Goal: Task Accomplishment & Management: Complete application form

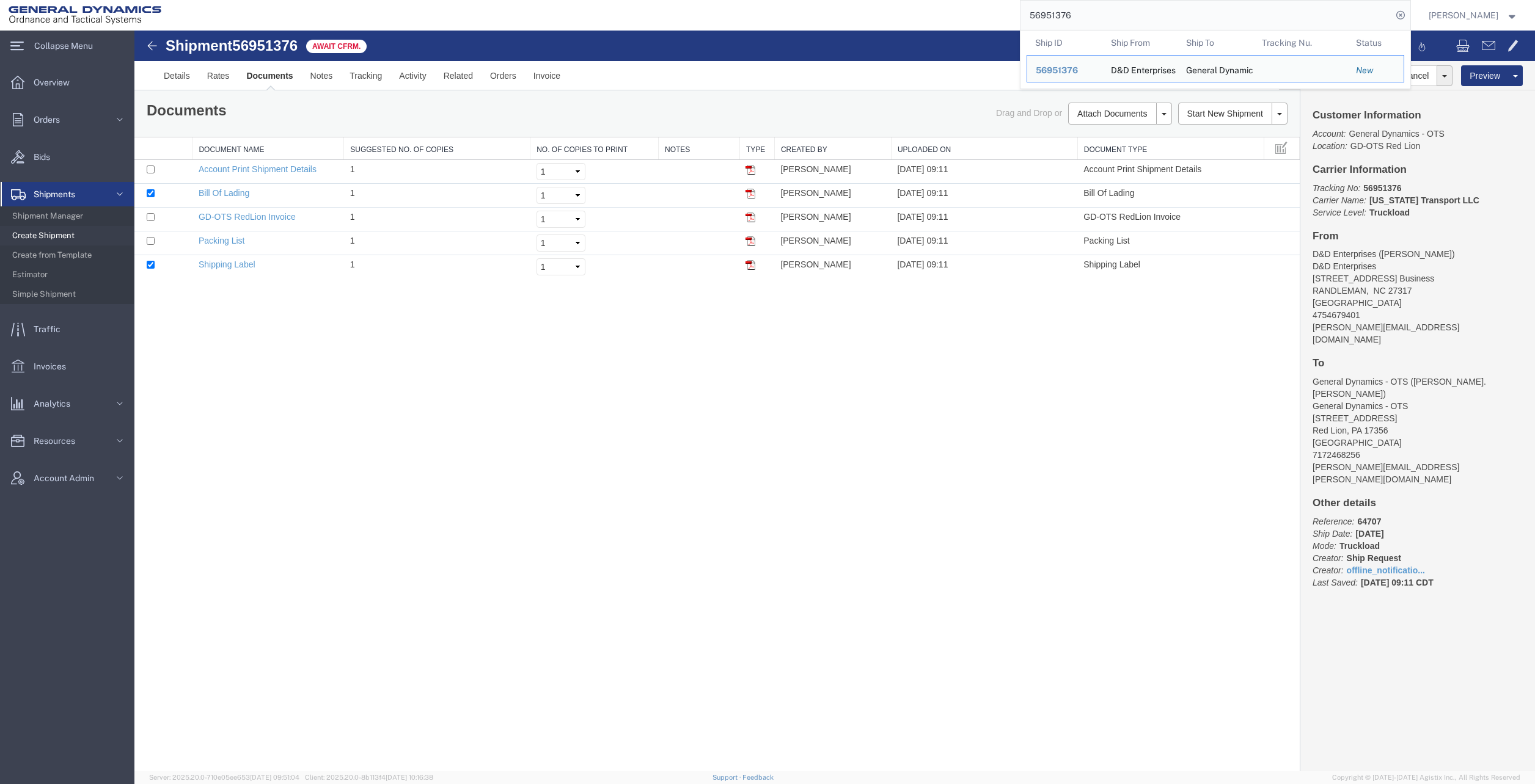
drag, startPoint x: 1086, startPoint y: 19, endPoint x: 1014, endPoint y: 18, distance: 72.0
click at [1014, 18] on div "56951376 Ship ID Ship From Ship To Tracking Nu. Status Ship ID 56951376 Ship Fr…" at bounding box center [790, 15] width 1241 height 30
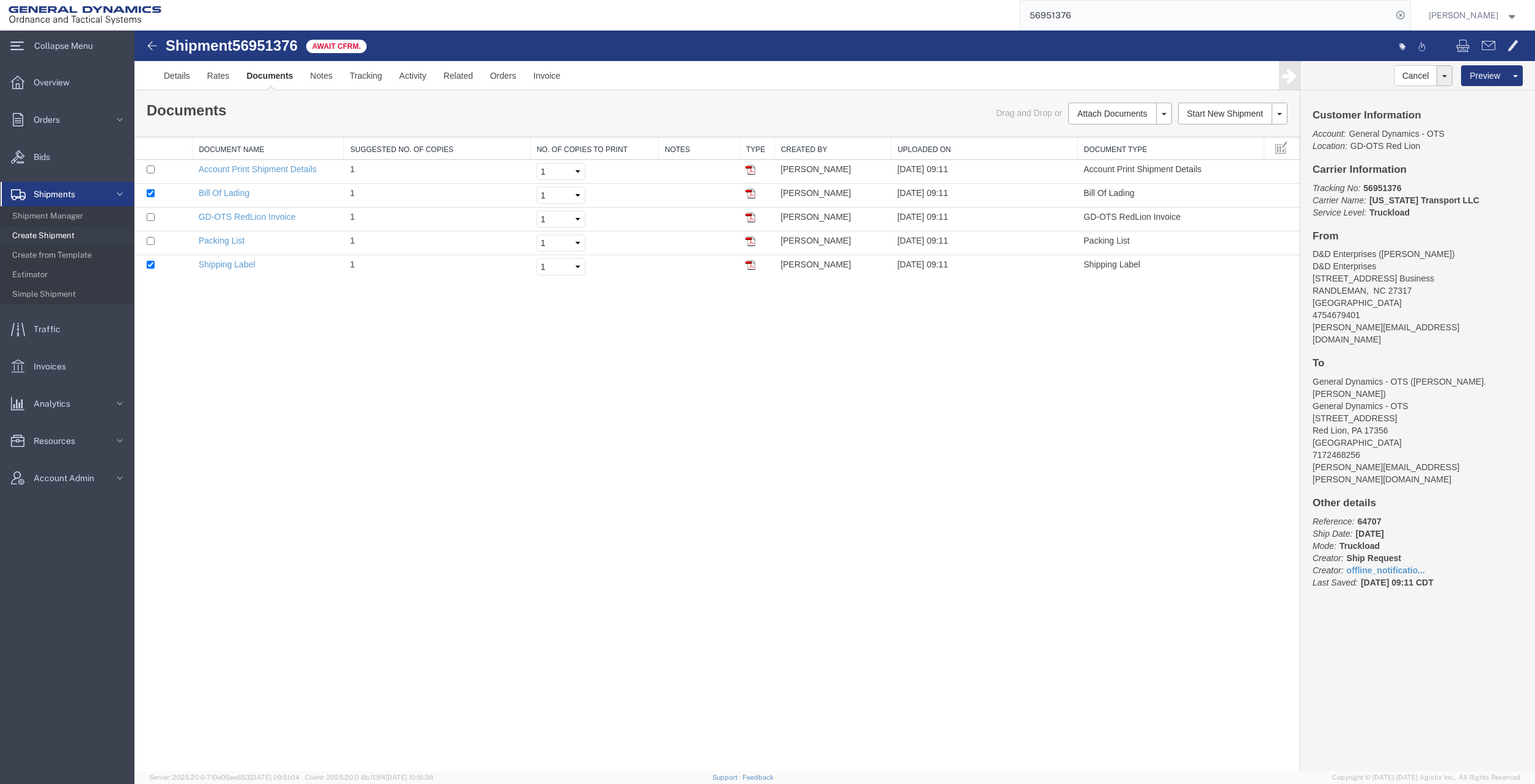
paste input "79973"
type input "56979973"
click at [1409, 19] on icon at bounding box center [1401, 15] width 17 height 17
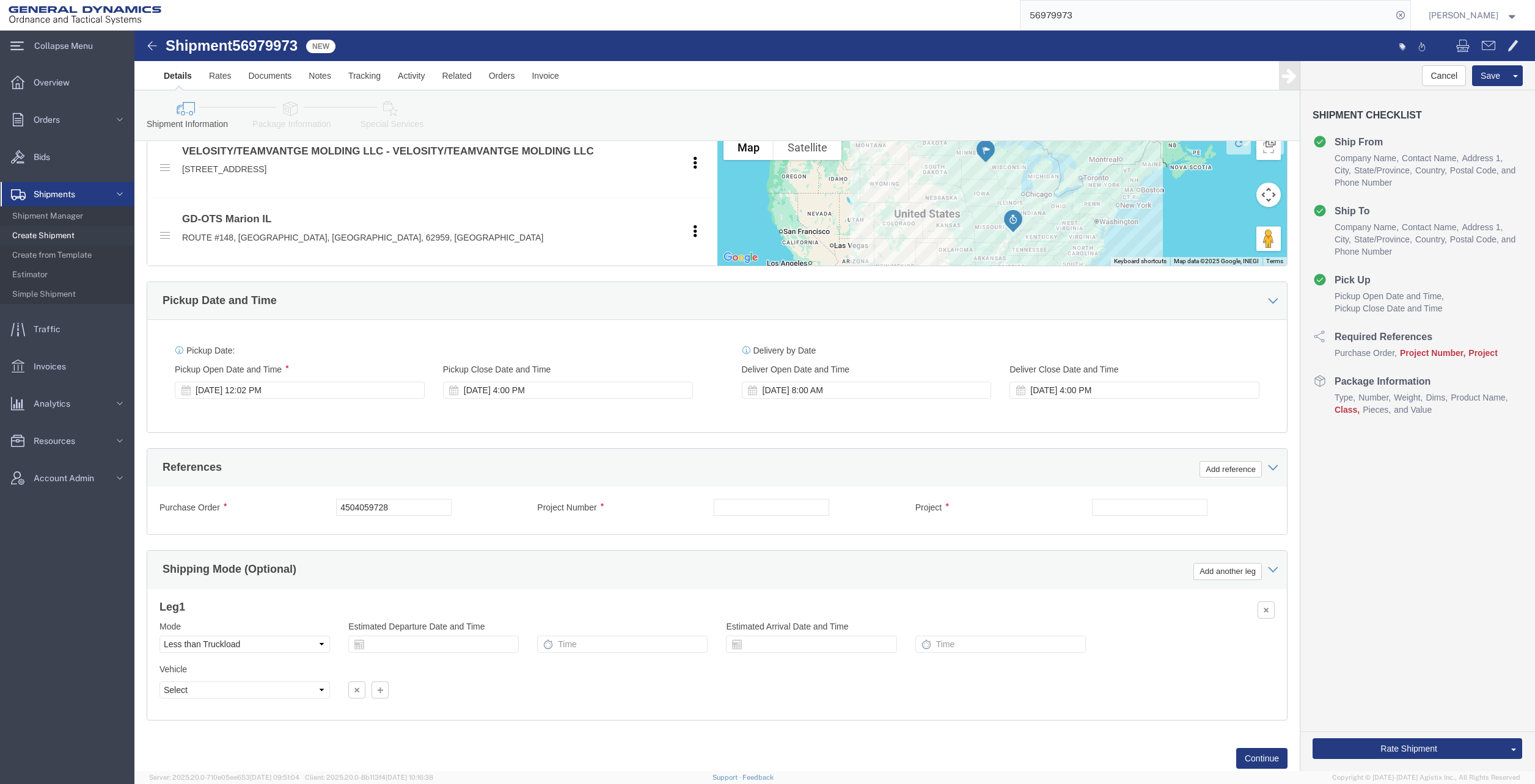
scroll to position [513, 0]
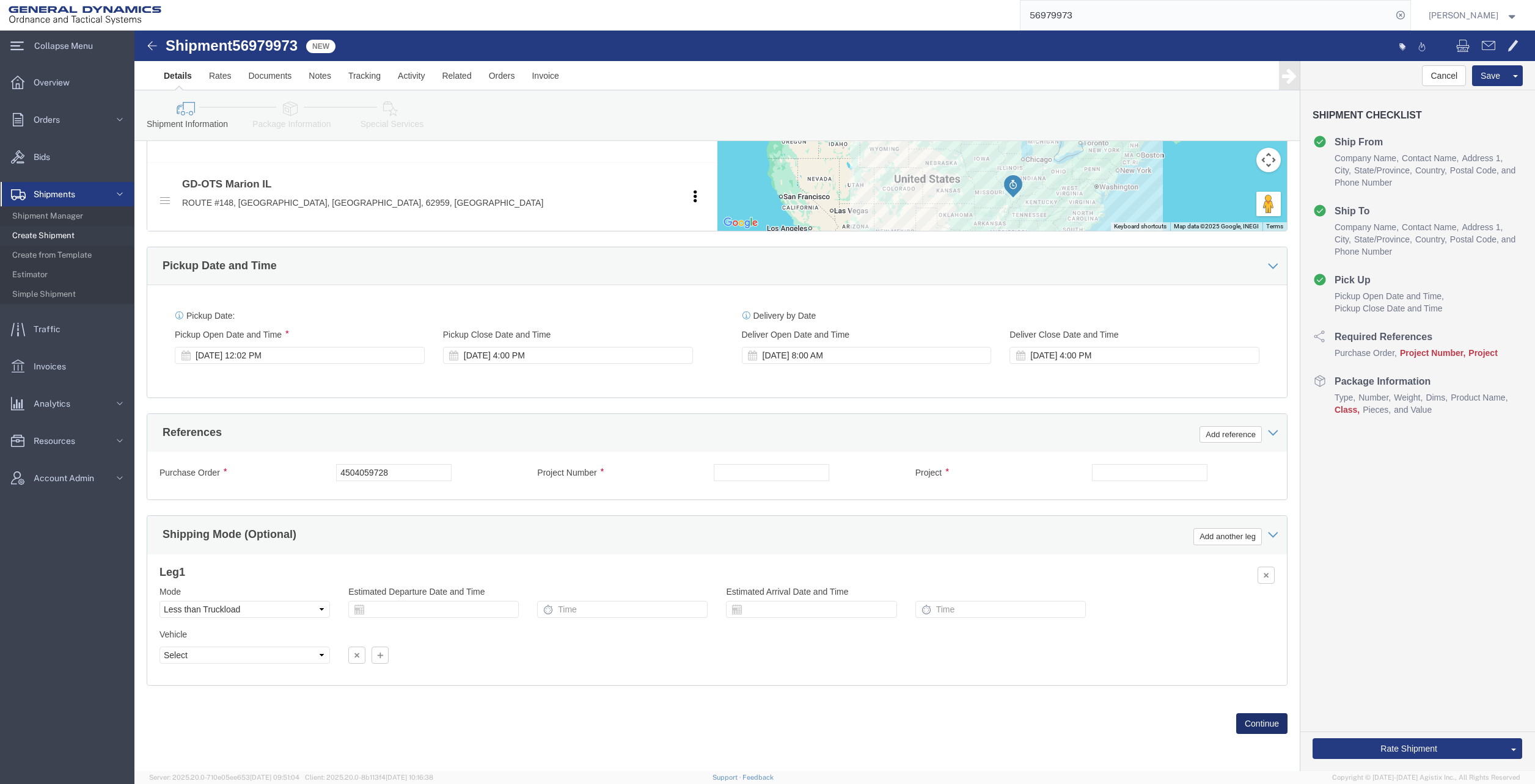
click button "Continue"
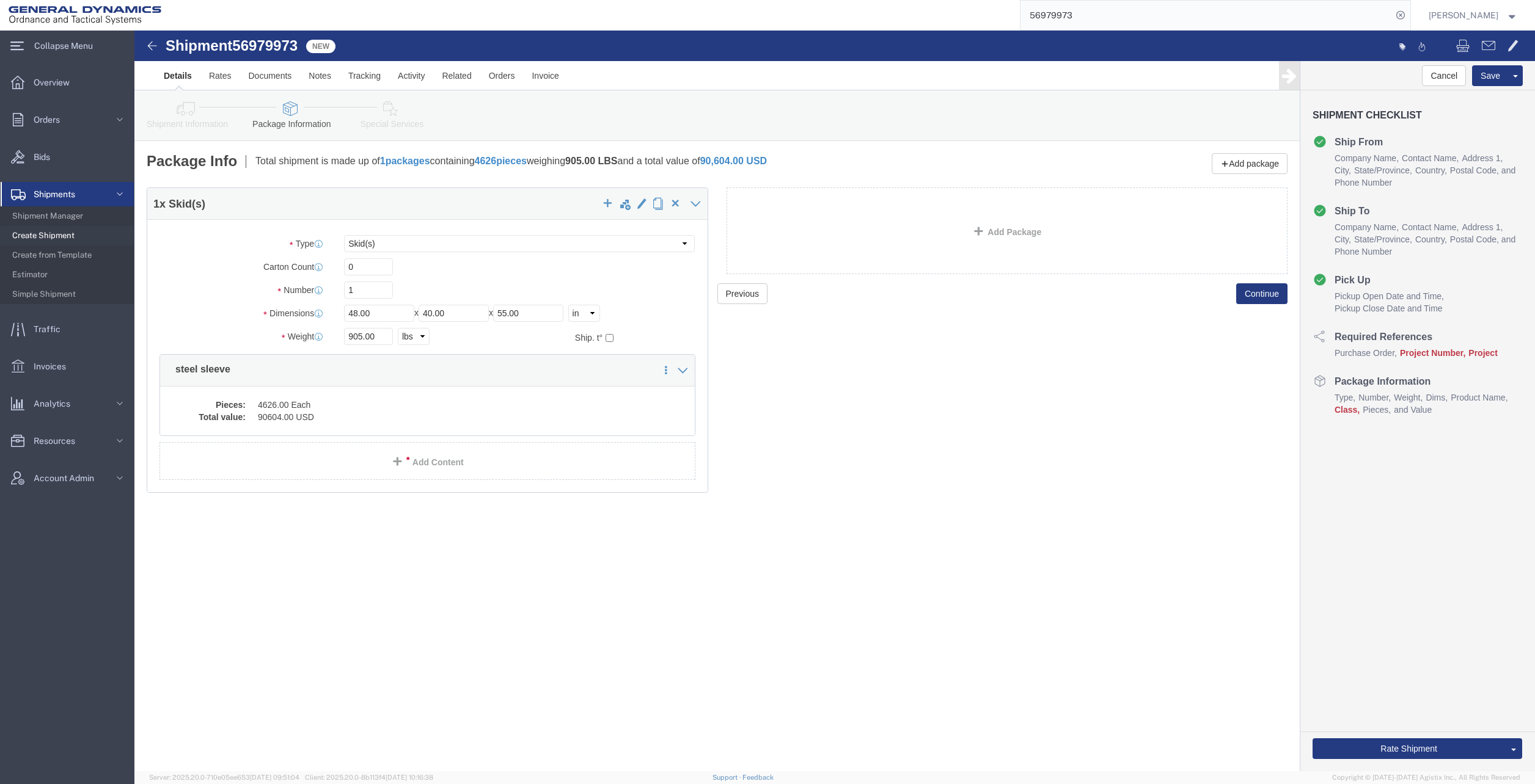
click dd "4626.00 Each"
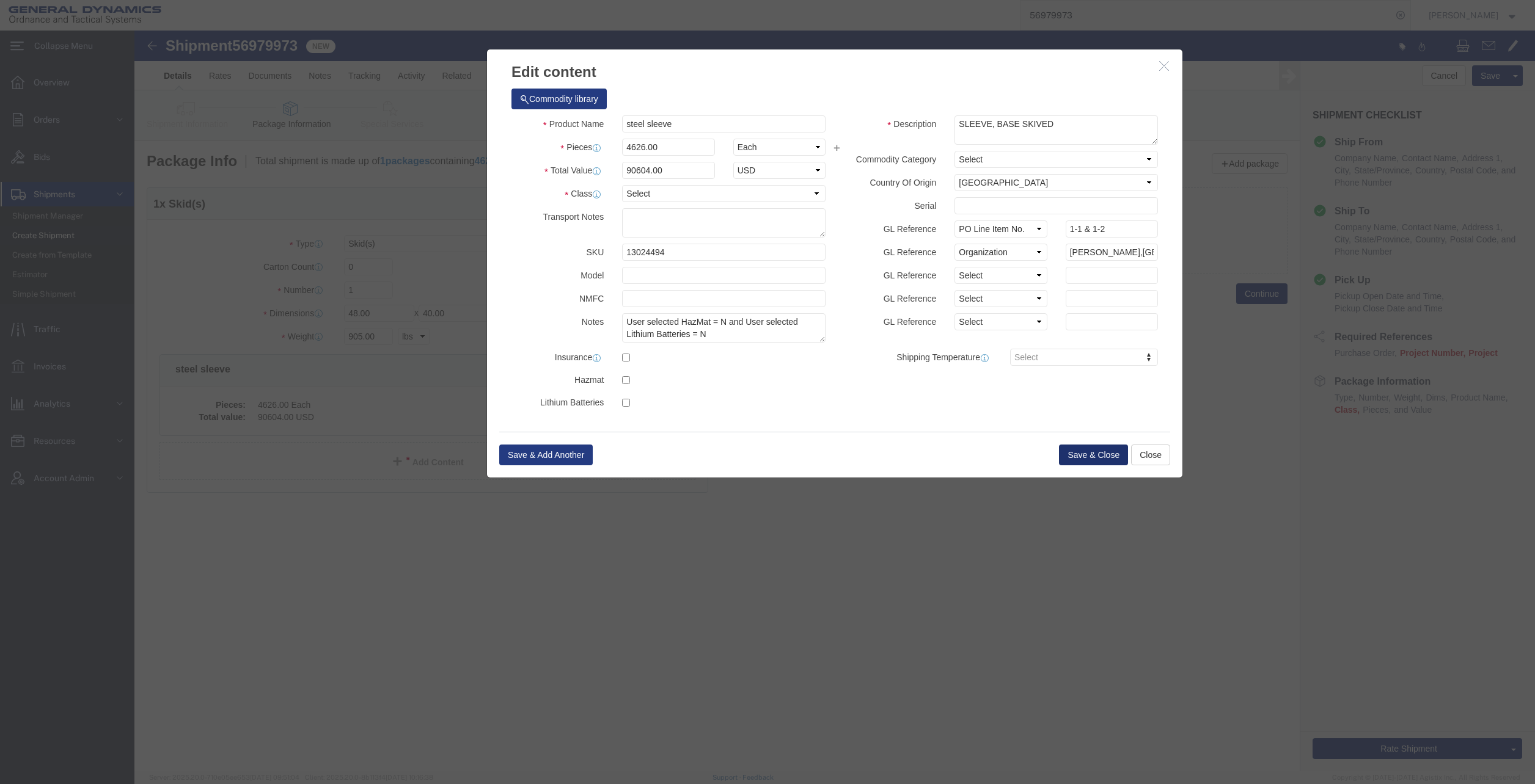
click button "Save & Close"
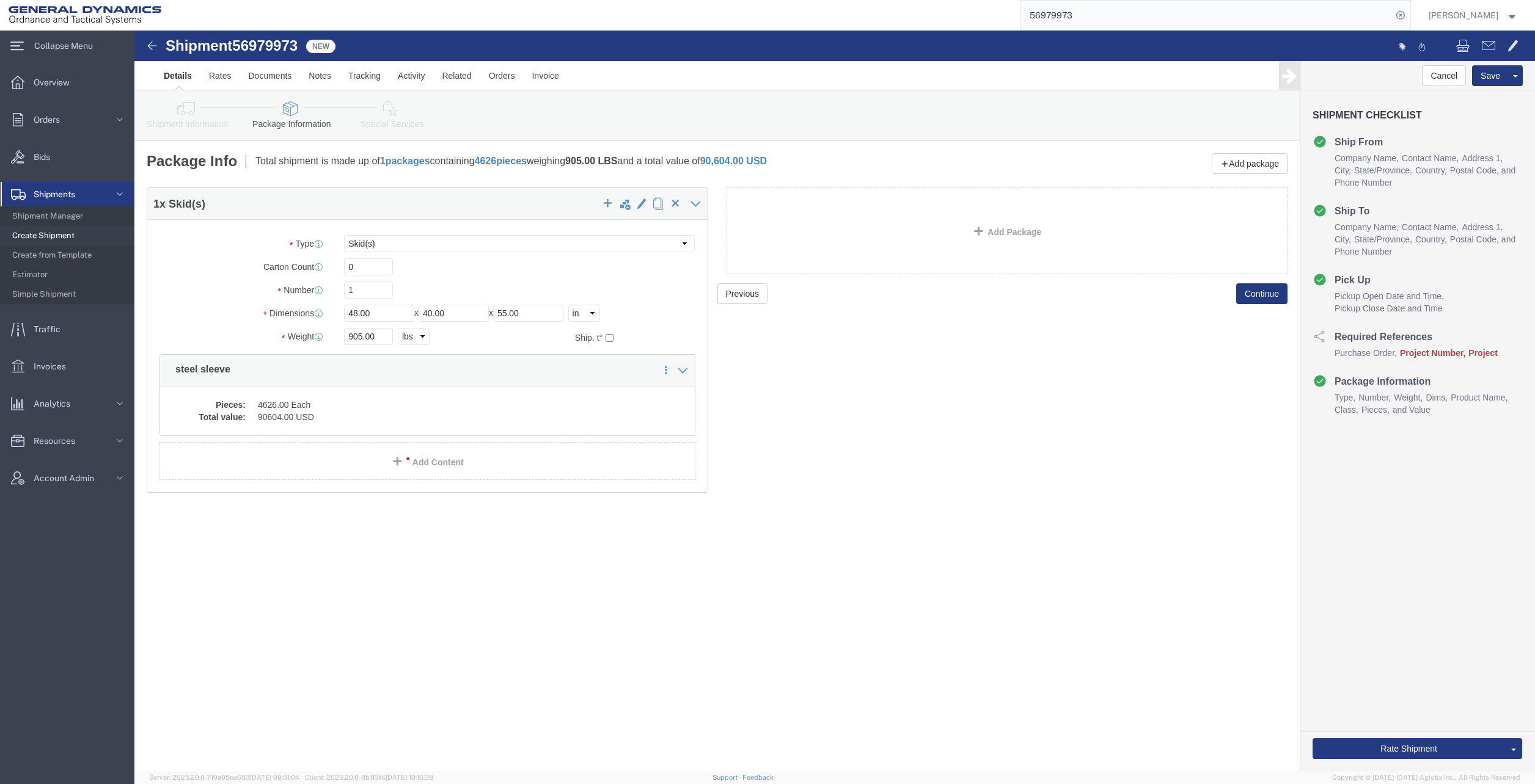
click icon
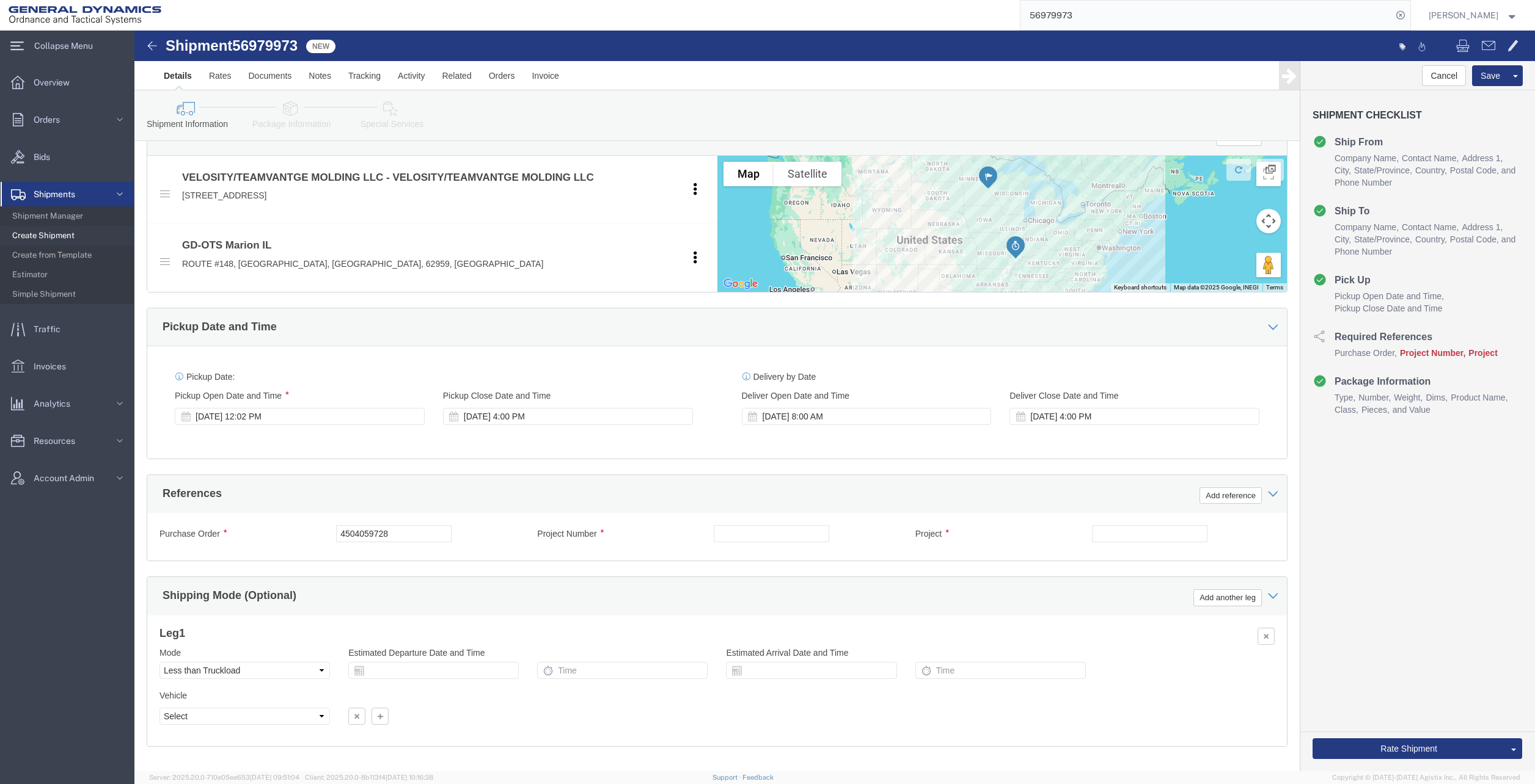
scroll to position [330, 0]
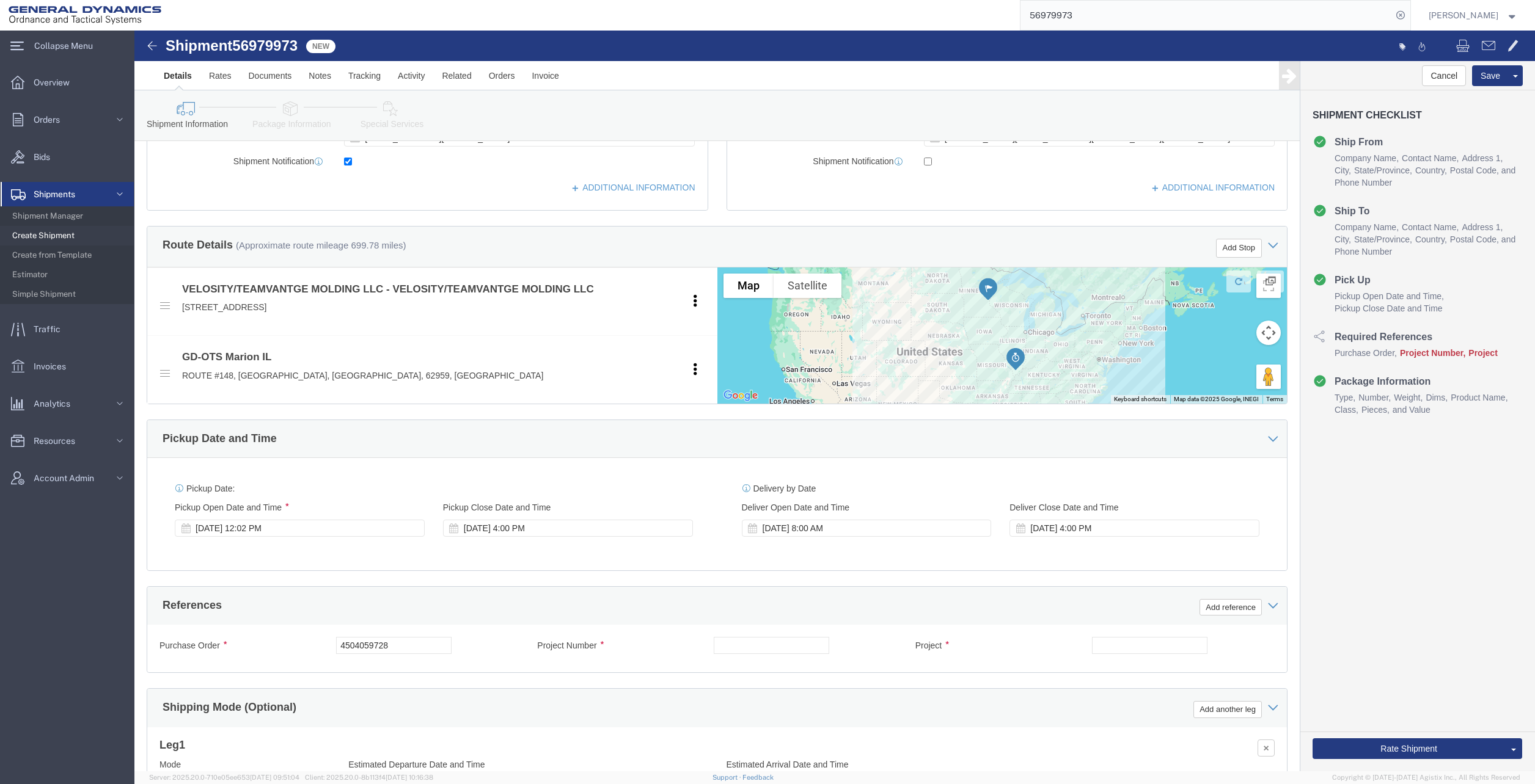
click div "Purchase Order 4504059728 Project Number Project Select Account Type Activity I…"
click input "text"
type input "NA"
click input "text"
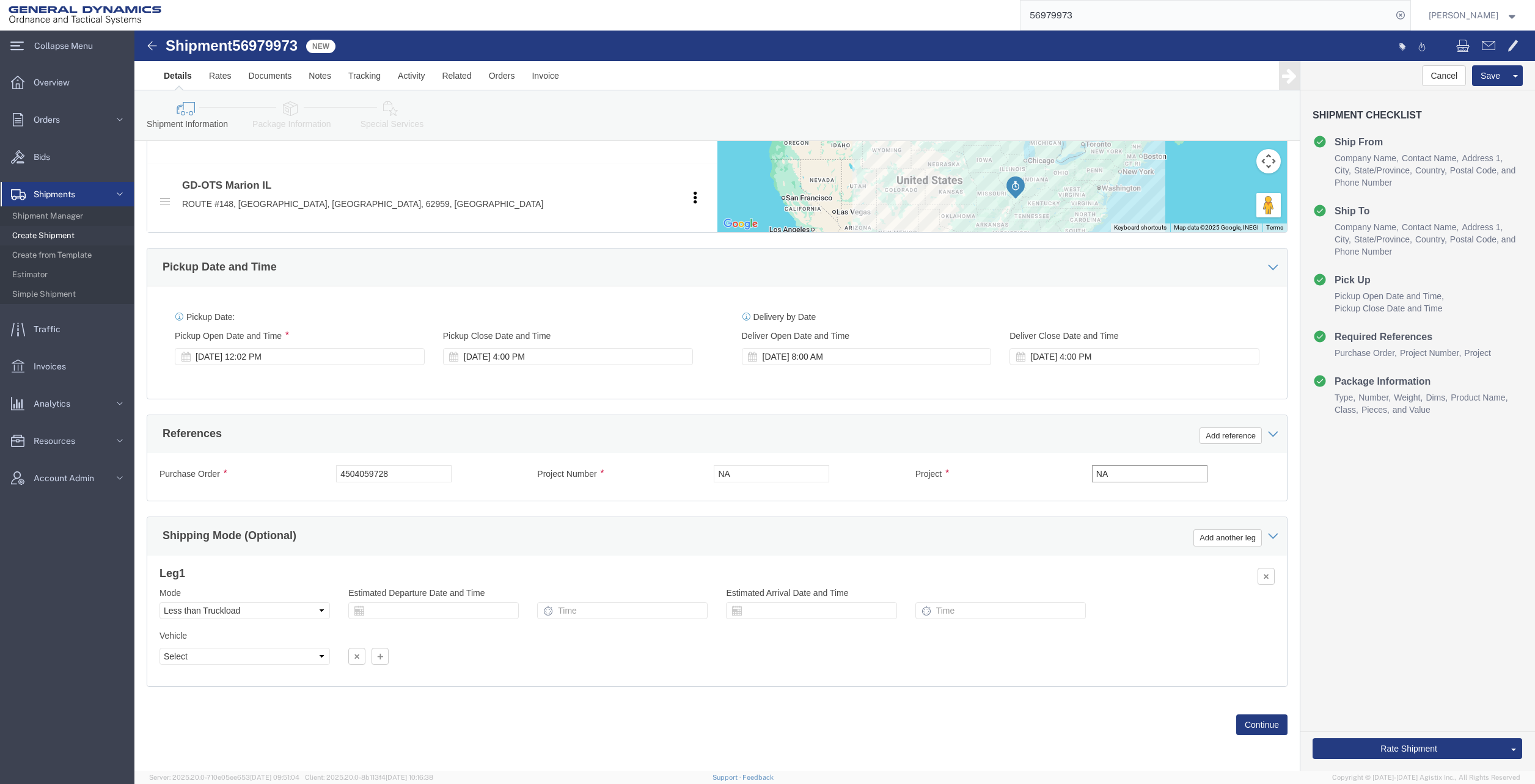
scroll to position [513, 0]
type input "NA"
click link "Package Information"
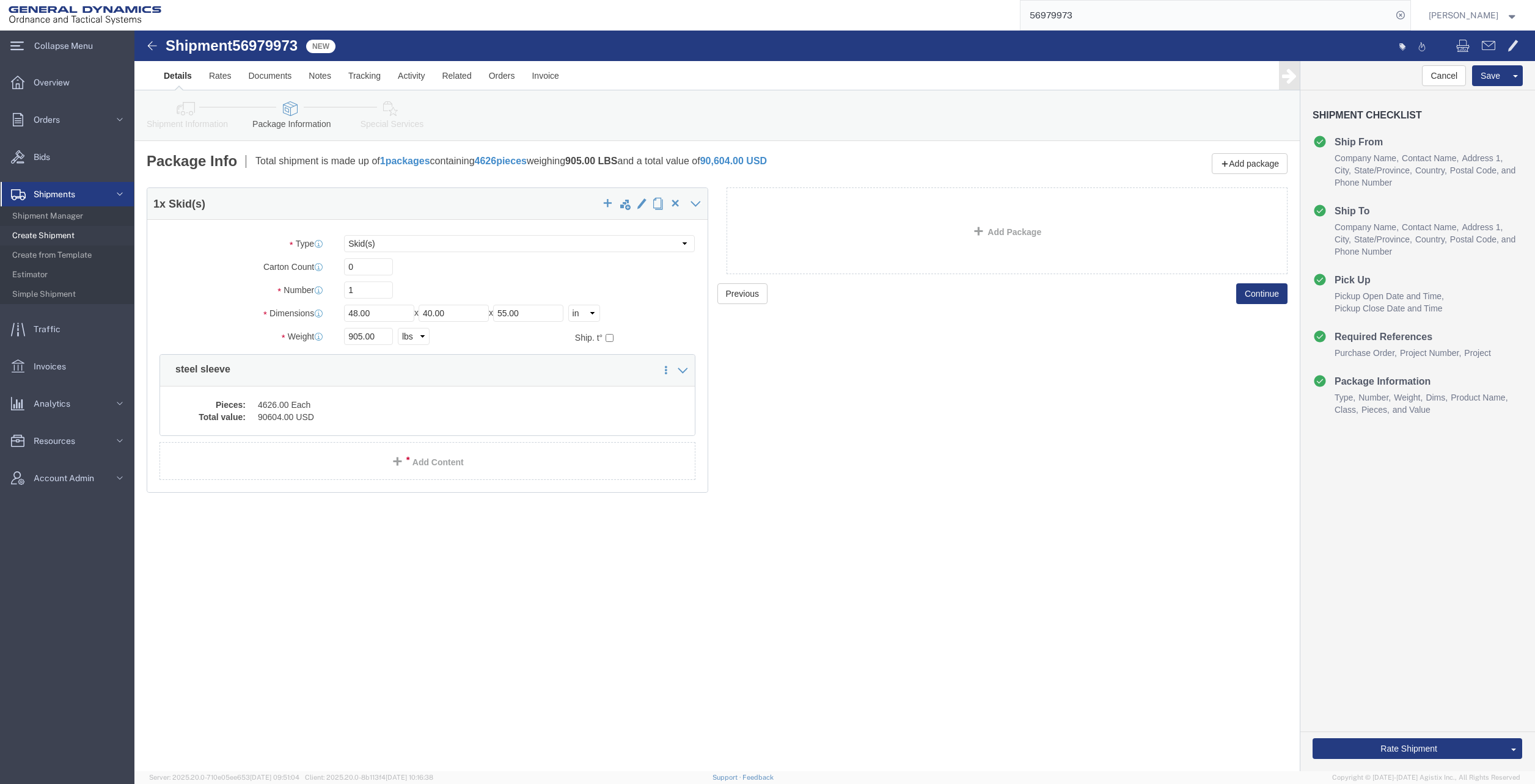
click icon
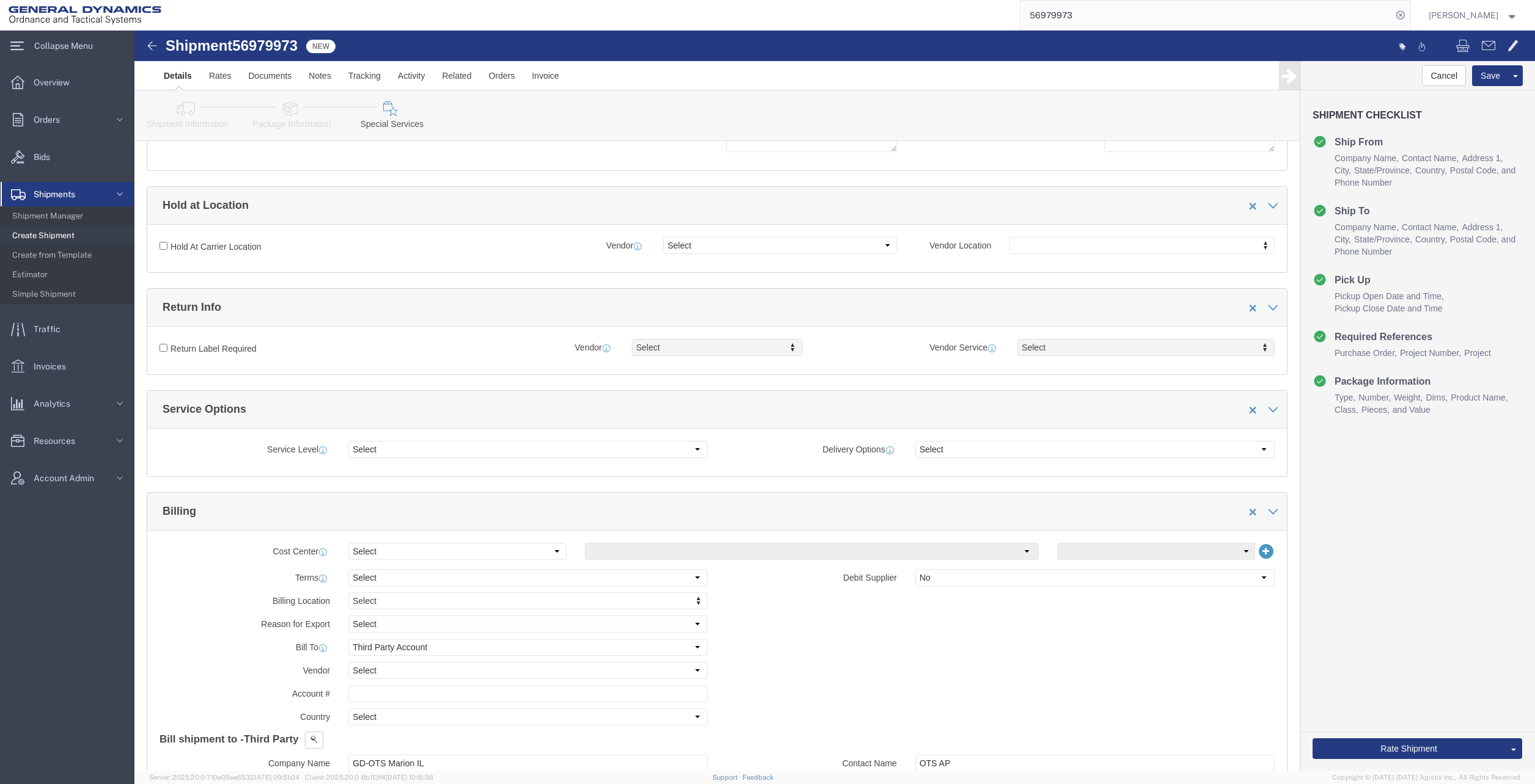
scroll to position [183, 0]
click select "Select Buyer Cost Center Department Operations Number Order Number Sales Person"
select select "DEPARTMENT"
click select "Select Buyer Cost Center Department Operations Number Order Number Sales Person"
click select "Select [GEOGRAPHIC_DATA] [GEOGRAPHIC_DATA] [GEOGRAPHIC_DATA] [GEOGRAPHIC_DATA] …"
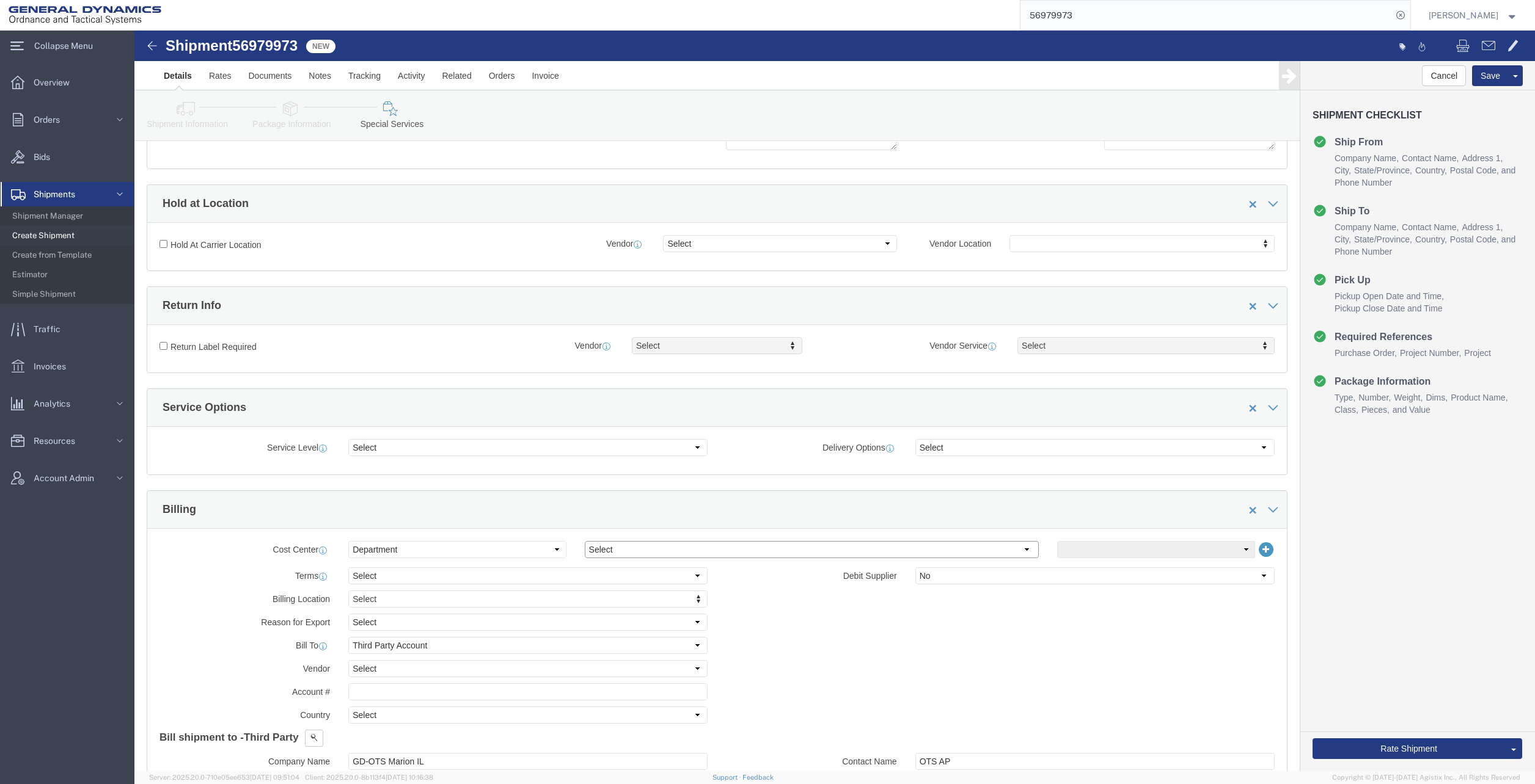
select select "1763983"
click select "Select [GEOGRAPHIC_DATA] [GEOGRAPHIC_DATA] [GEOGRAPHIC_DATA] [GEOGRAPHIC_DATA] …"
click button "Rate Shipment"
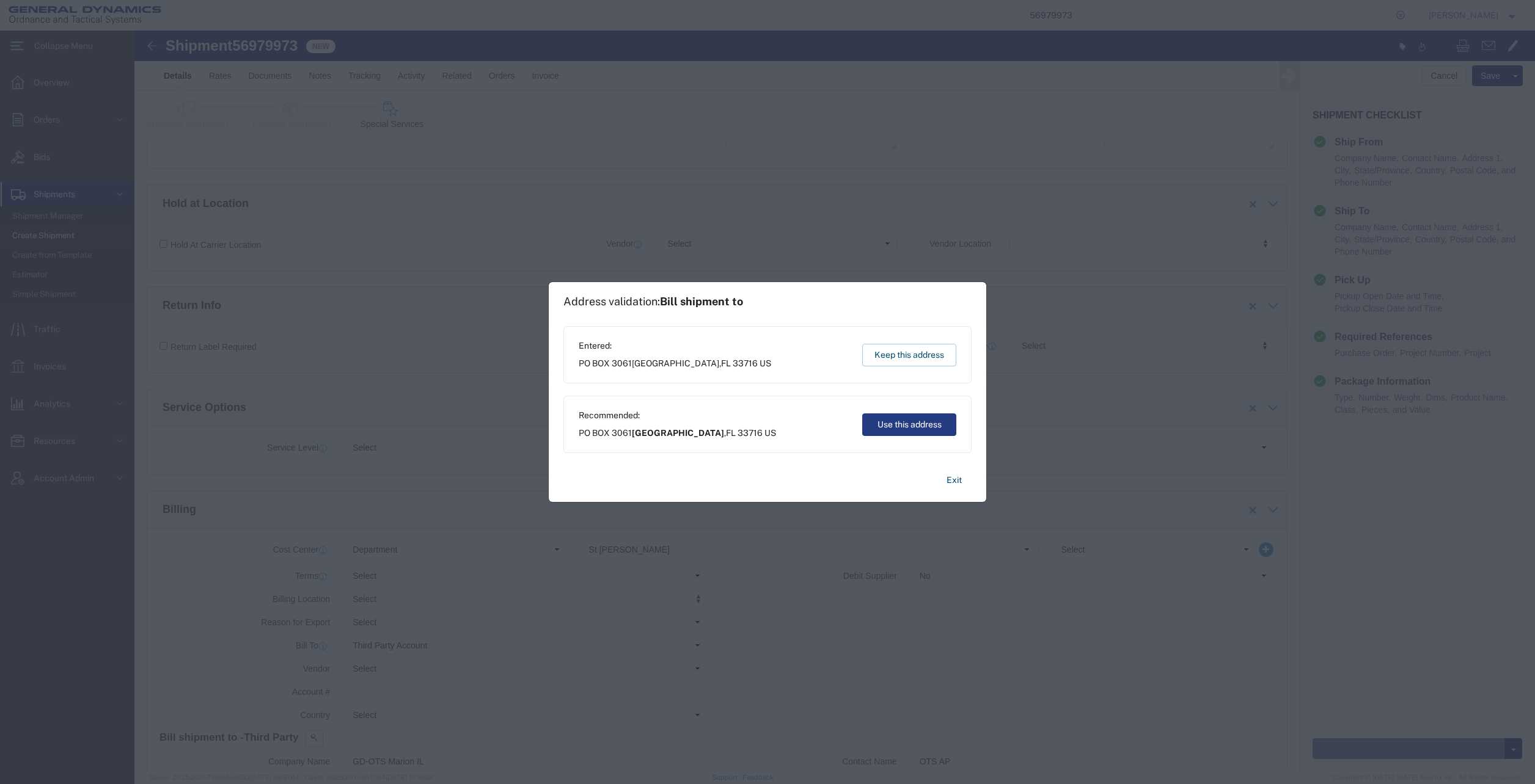
drag, startPoint x: 890, startPoint y: 347, endPoint x: 756, endPoint y: 316, distance: 137.5
click at [890, 347] on button "Keep this address" at bounding box center [909, 355] width 94 height 22
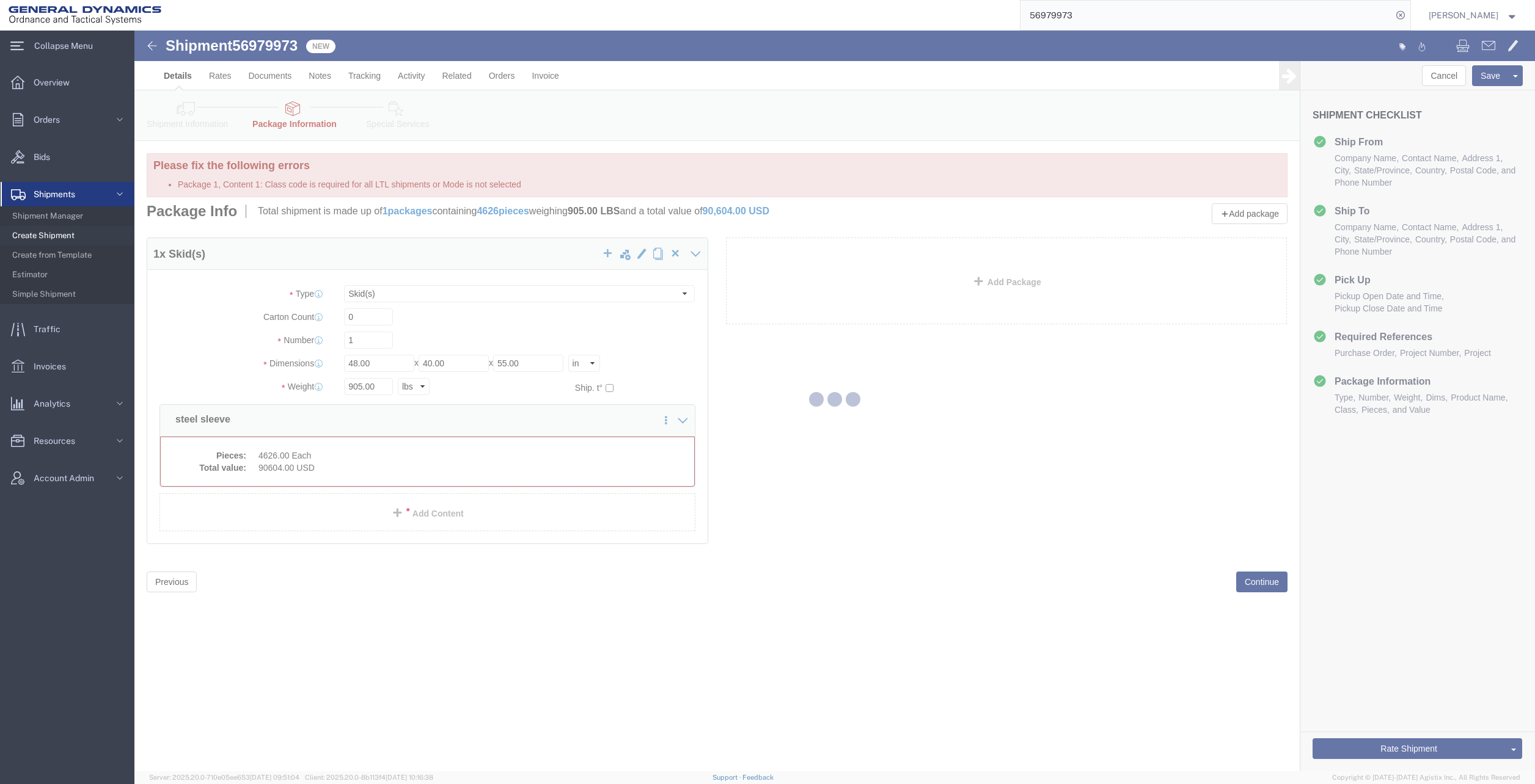
scroll to position [0, 0]
select select "SKID"
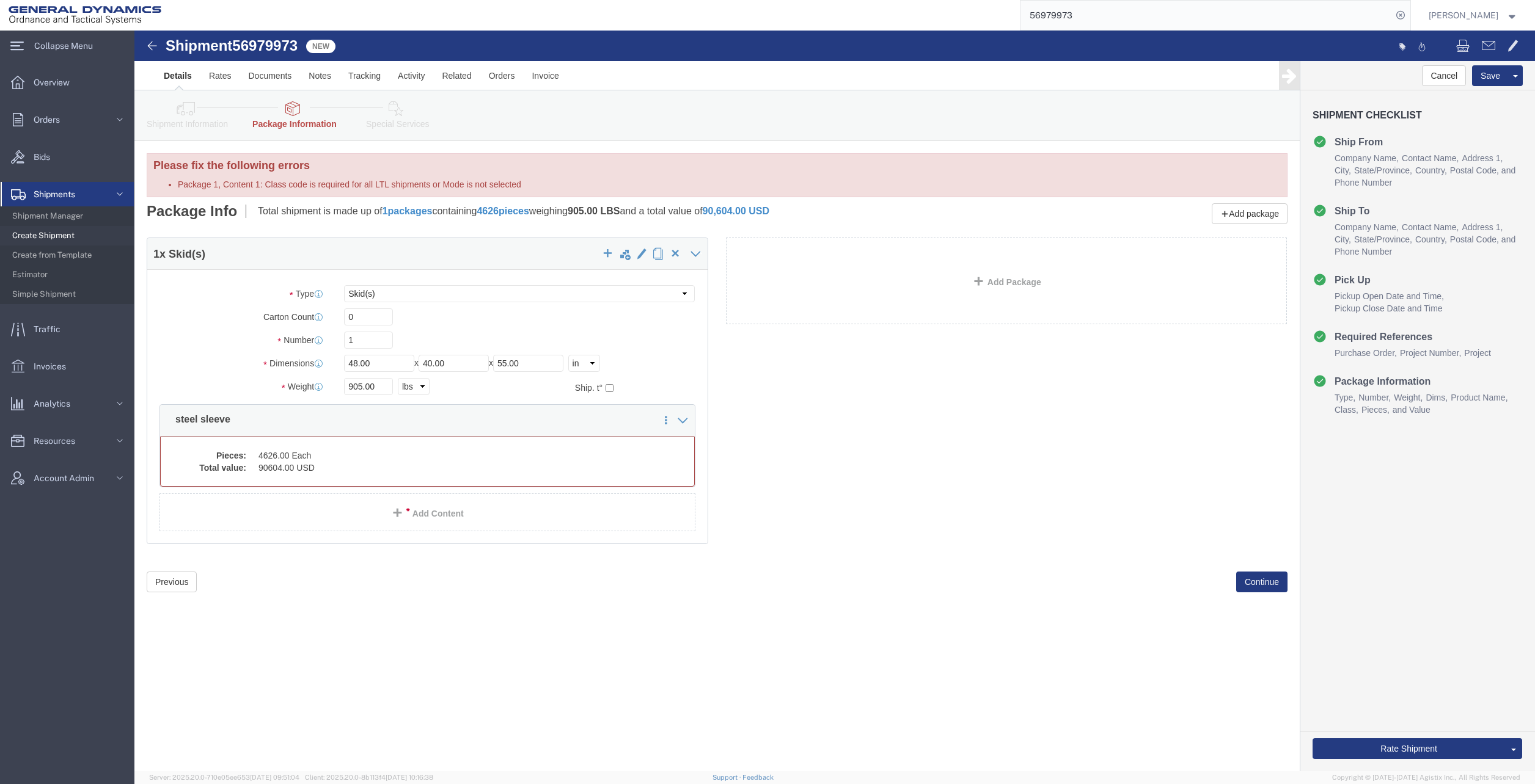
click dd "4626.00 Each"
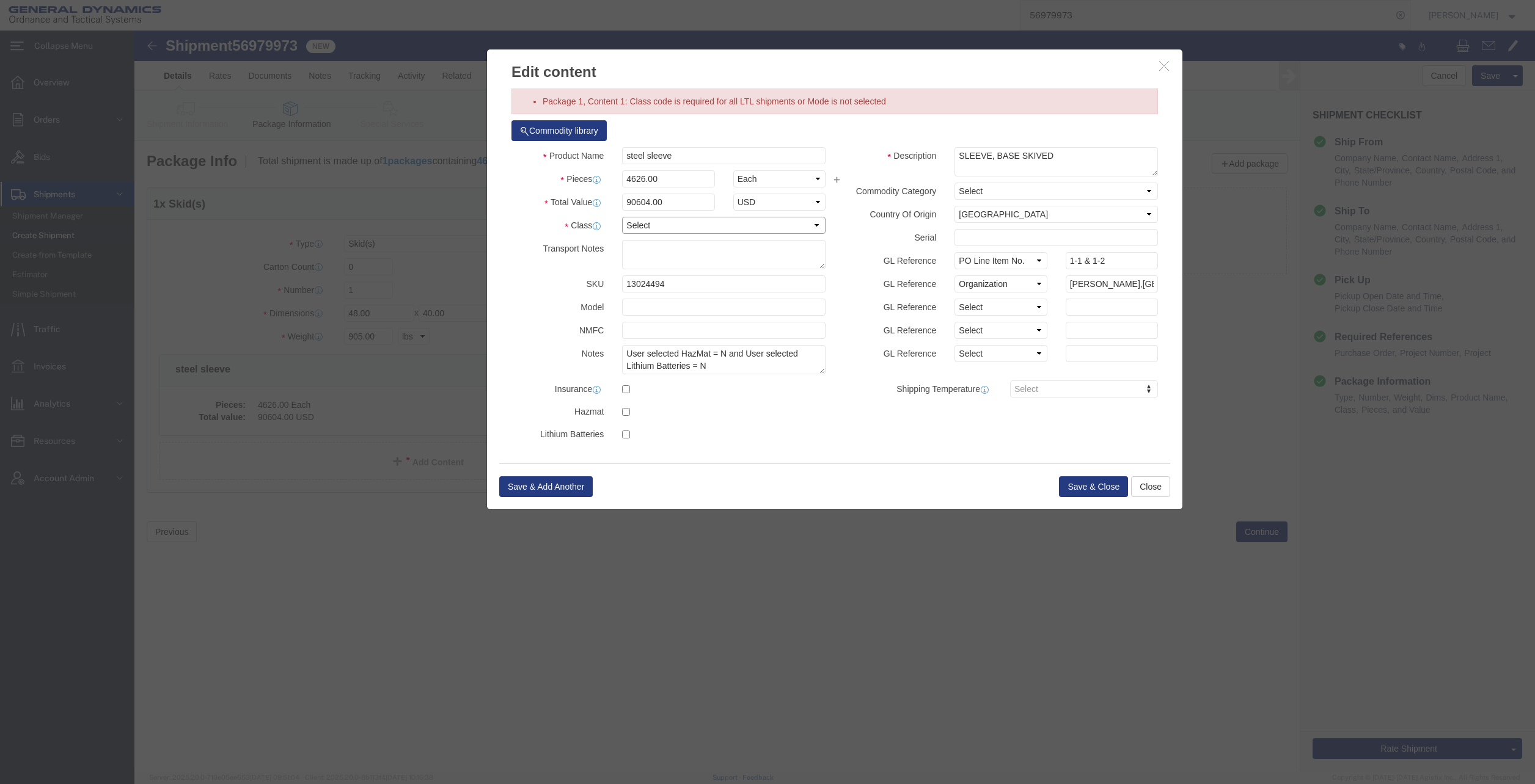
click select "Select 50 55 60 65 70 85 92.5 100 125 175 250 300 400"
select select "55"
click select "Select 50 55 60 65 70 85 92.5 100 125 175 250 300 400"
click button "Save & Close"
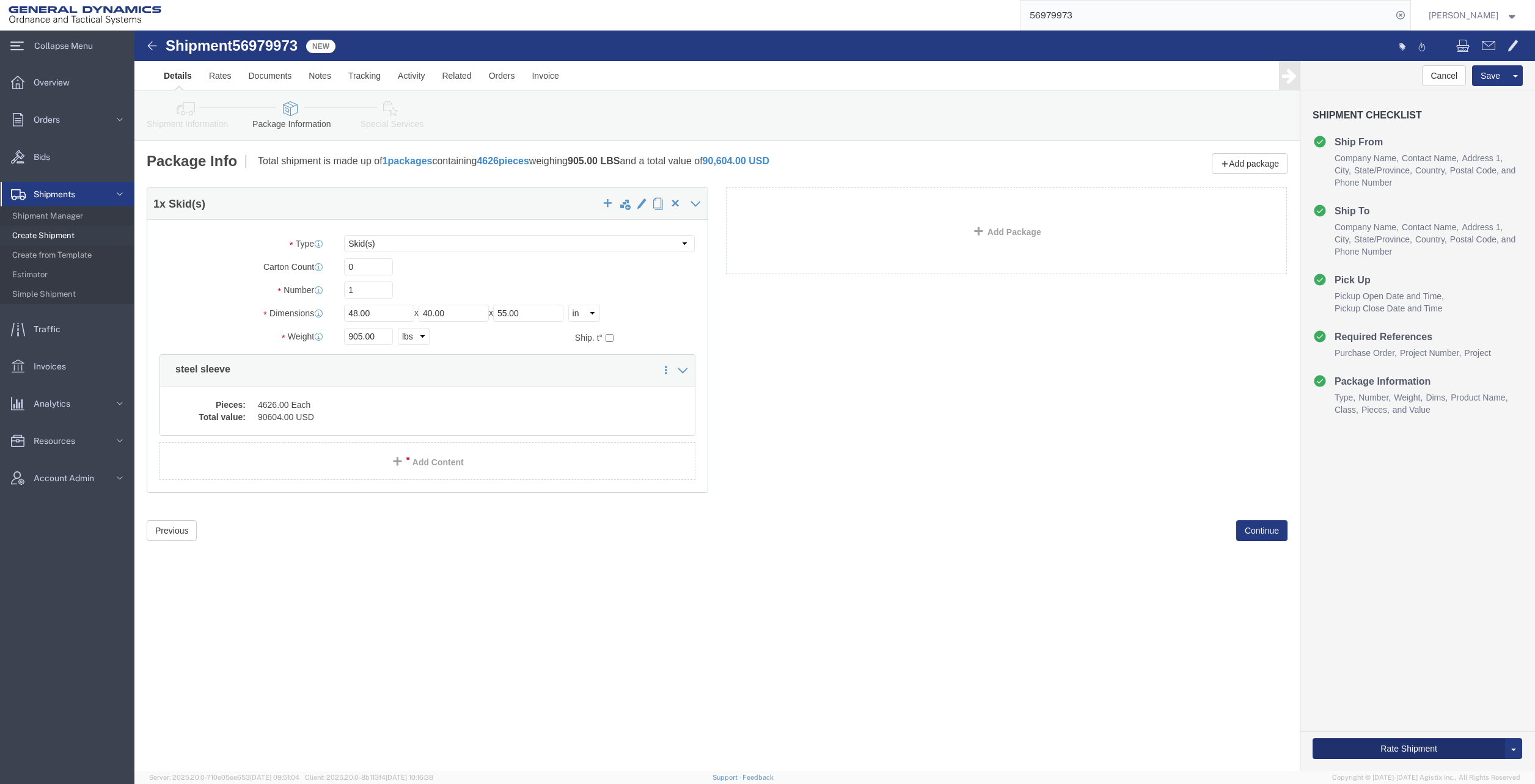
click button "Rate Shipment"
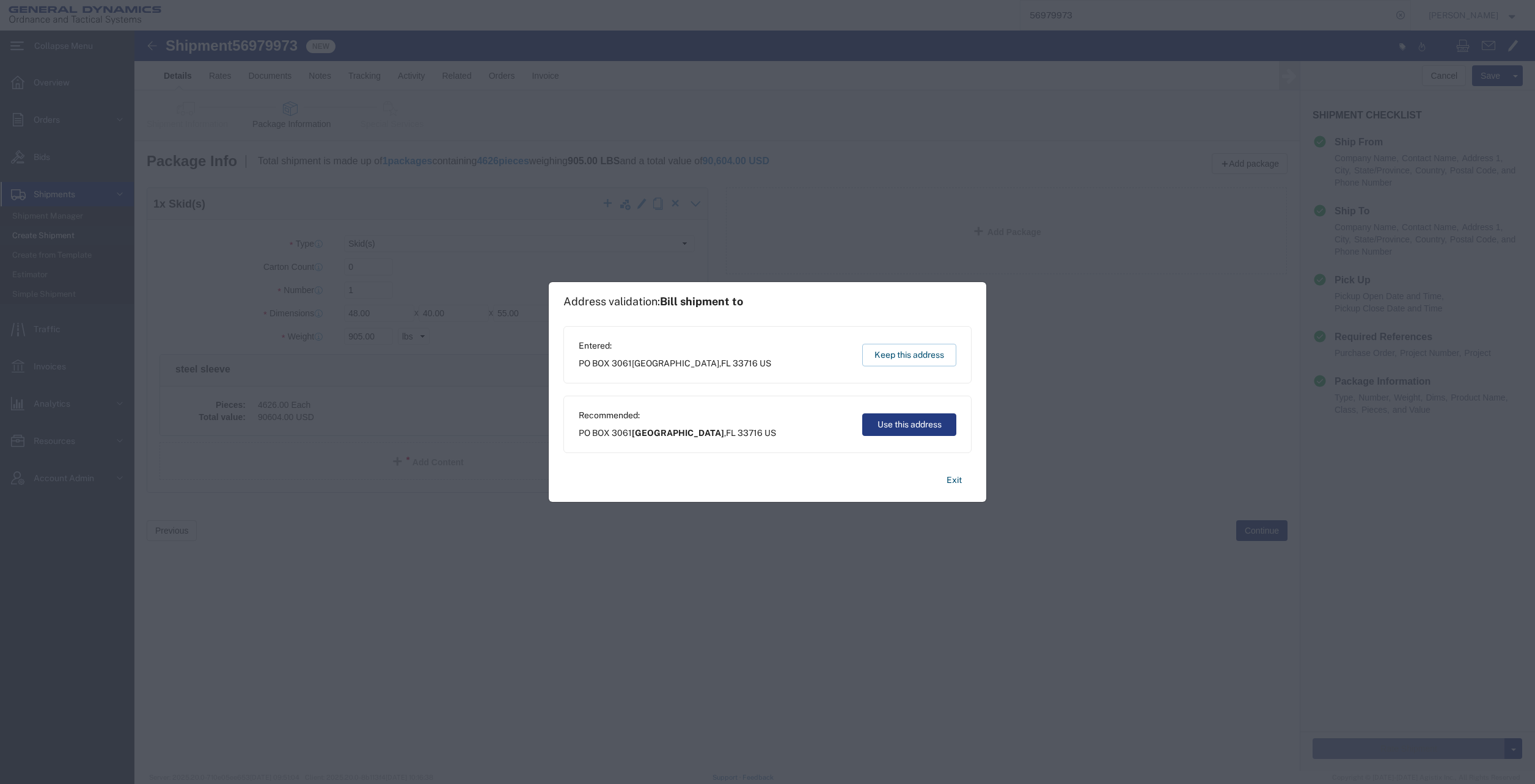
drag, startPoint x: 909, startPoint y: 349, endPoint x: 775, endPoint y: 320, distance: 137.1
click at [909, 349] on button "Keep this address" at bounding box center [909, 355] width 94 height 22
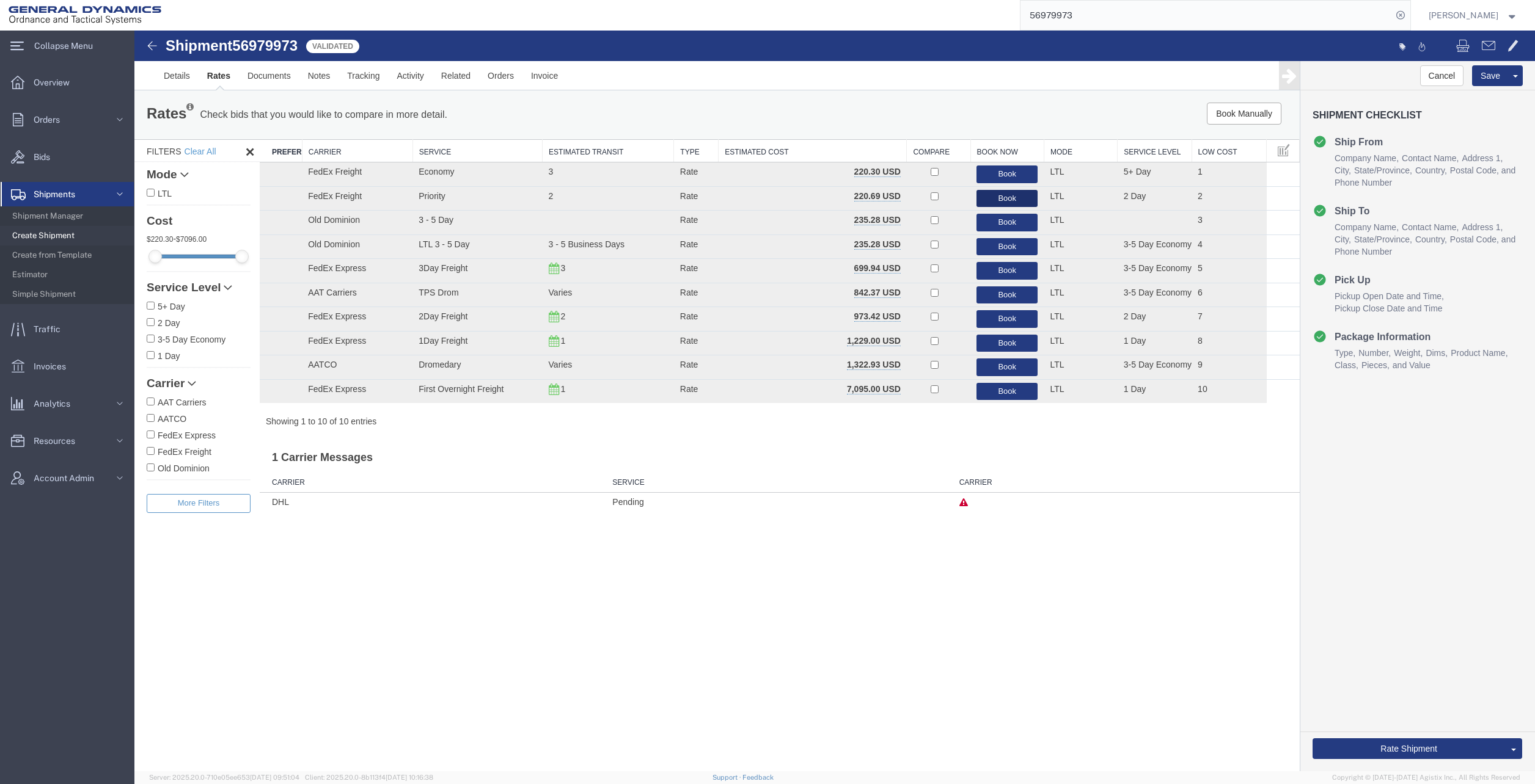
click at [1010, 198] on button "Book" at bounding box center [1007, 198] width 61 height 18
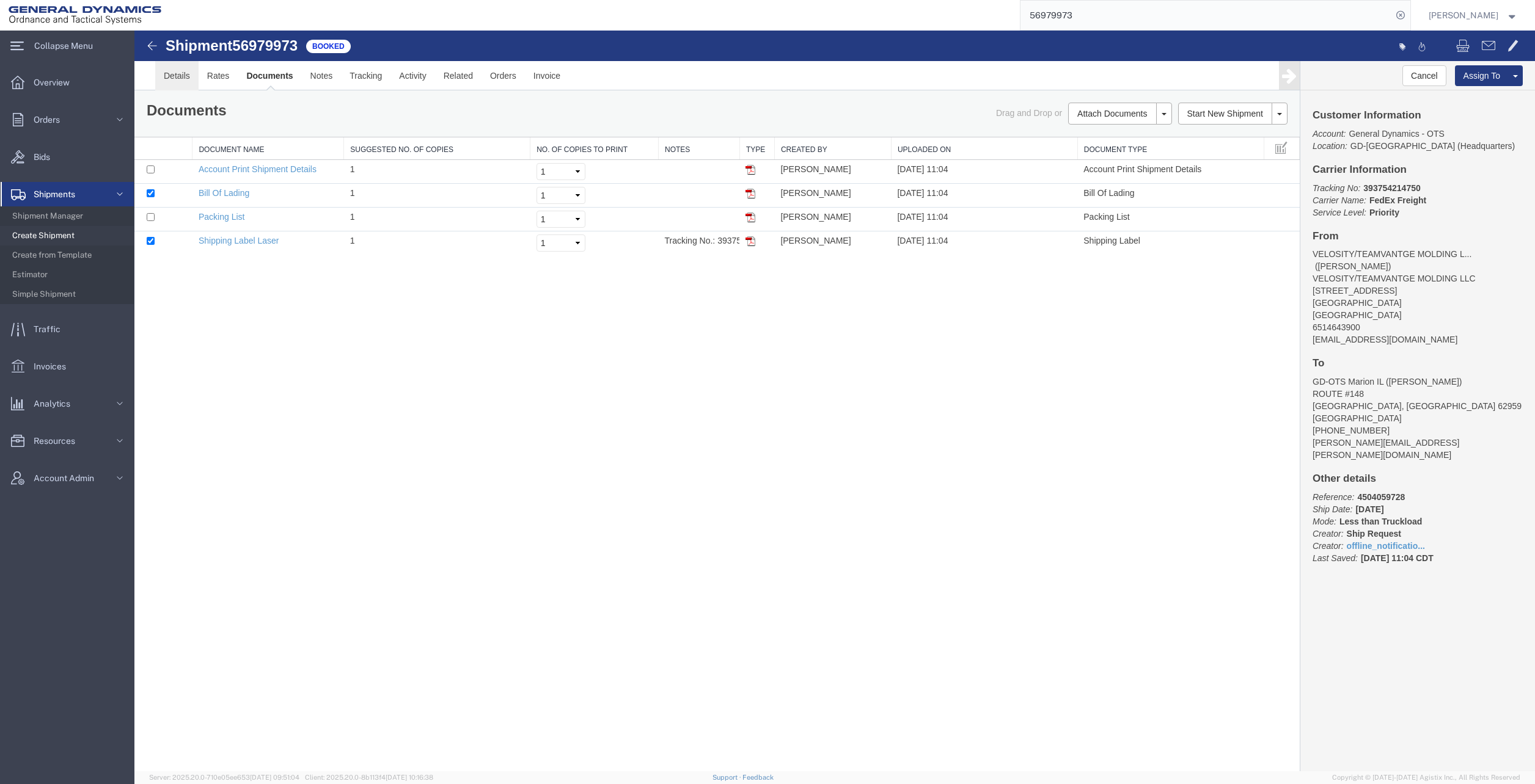
click at [183, 70] on link "Details" at bounding box center [177, 76] width 43 height 30
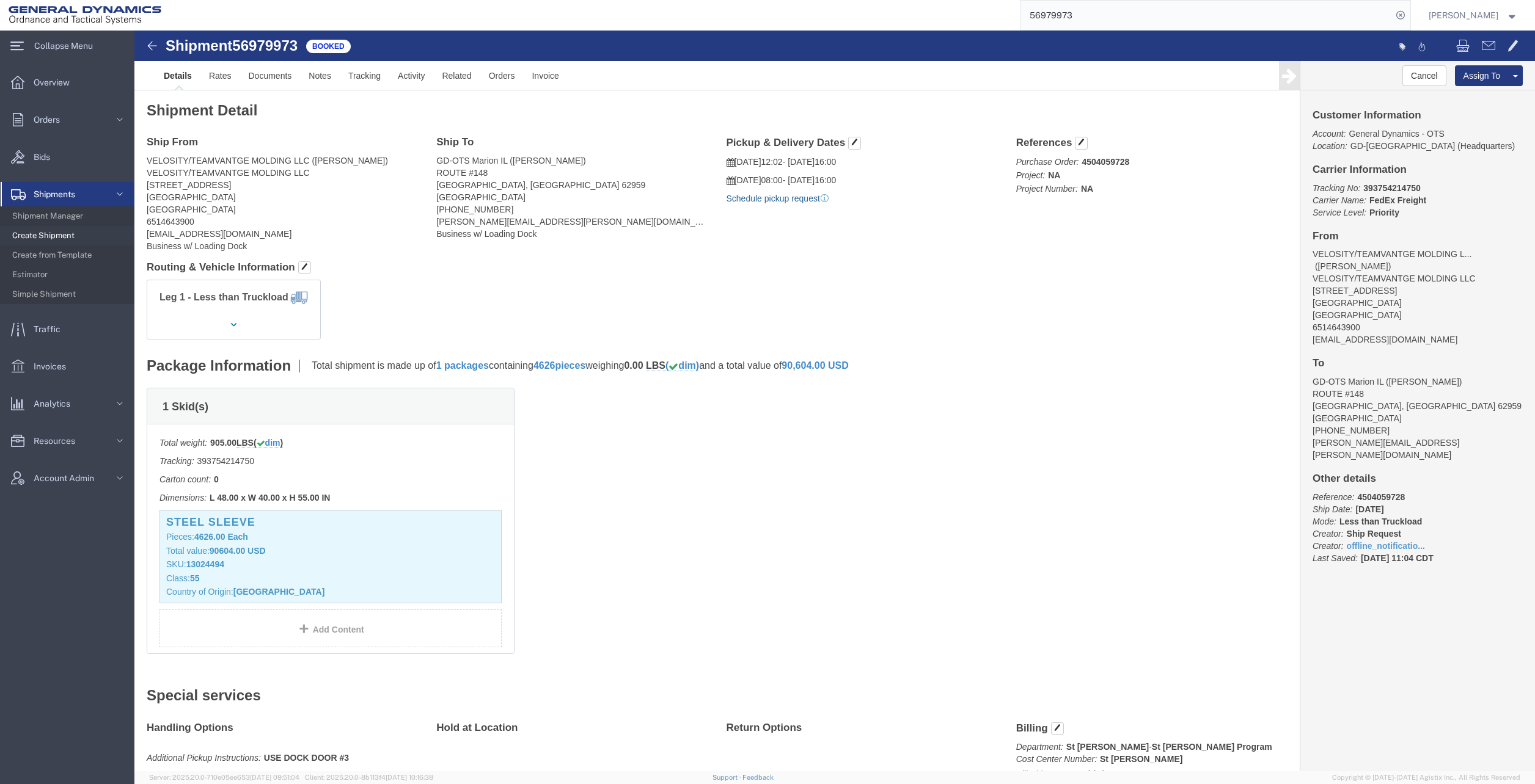
click link "Schedule pickup request"
